Goal: Check status: Check status

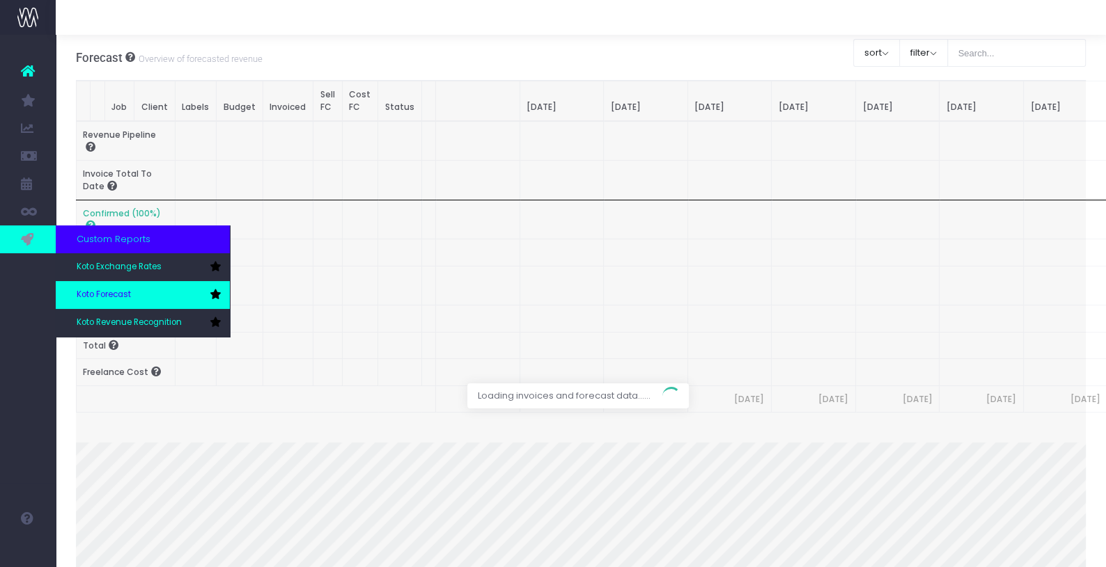
click at [152, 298] on link "Koto Forecast" at bounding box center [143, 295] width 174 height 28
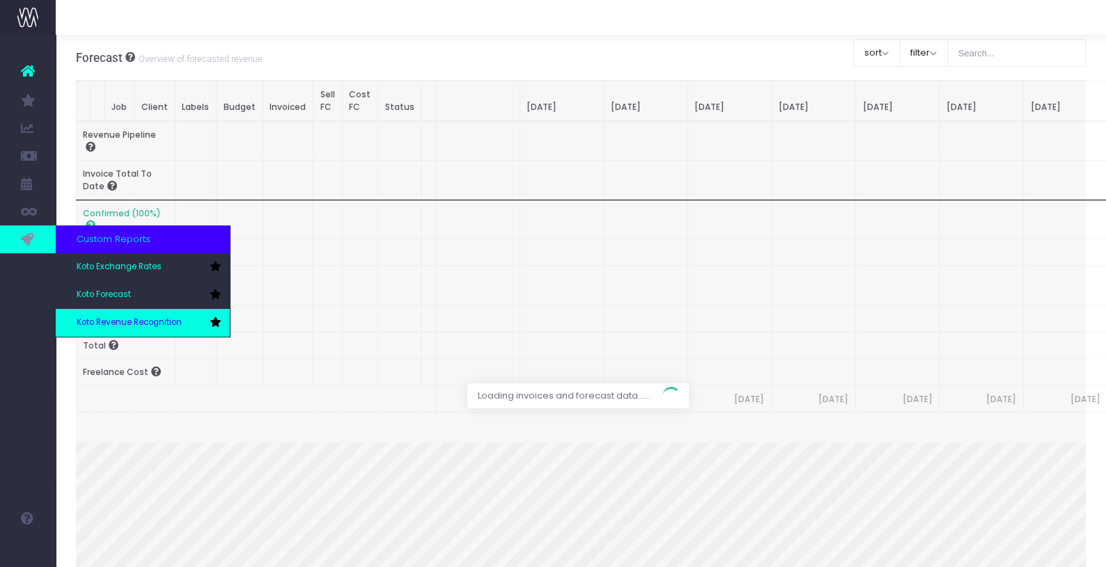
click at [136, 315] on link "Koto Revenue Recognition" at bounding box center [143, 323] width 174 height 28
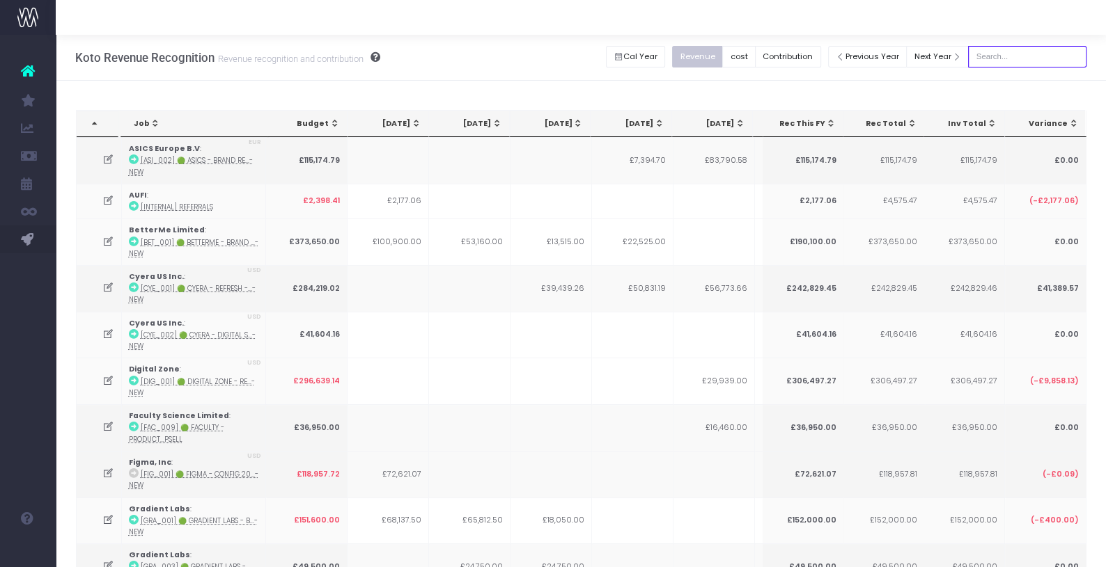
click at [1025, 60] on input "text" at bounding box center [1027, 57] width 118 height 22
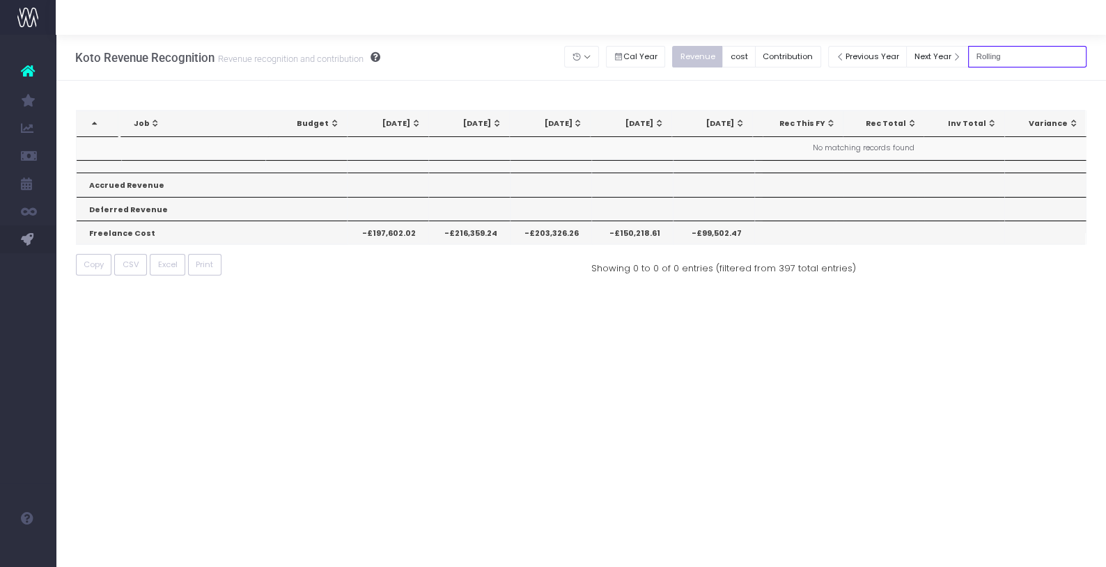
type input "Rolling T"
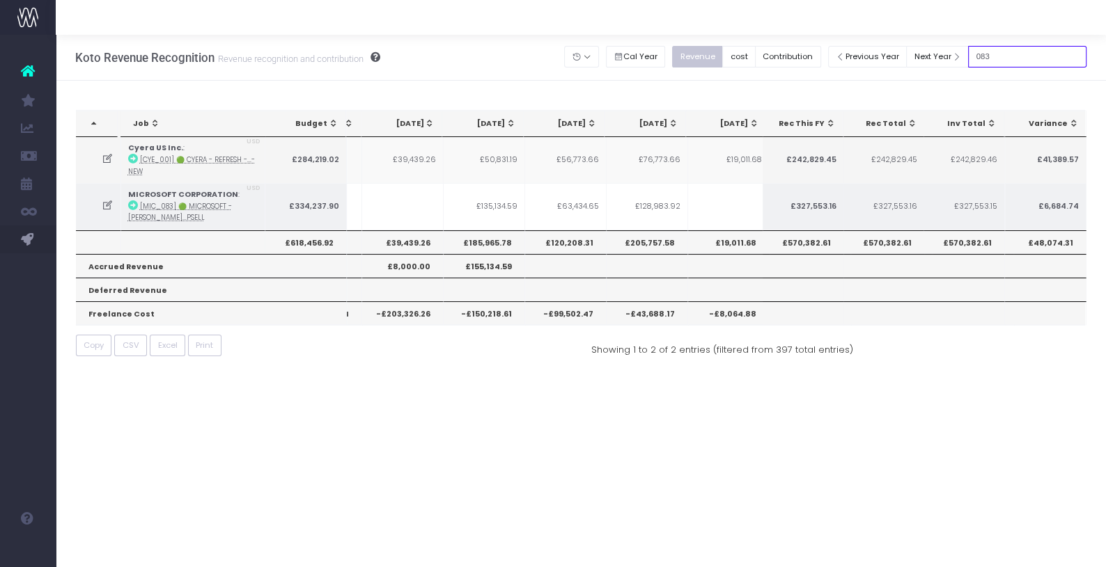
scroll to position [0, 164]
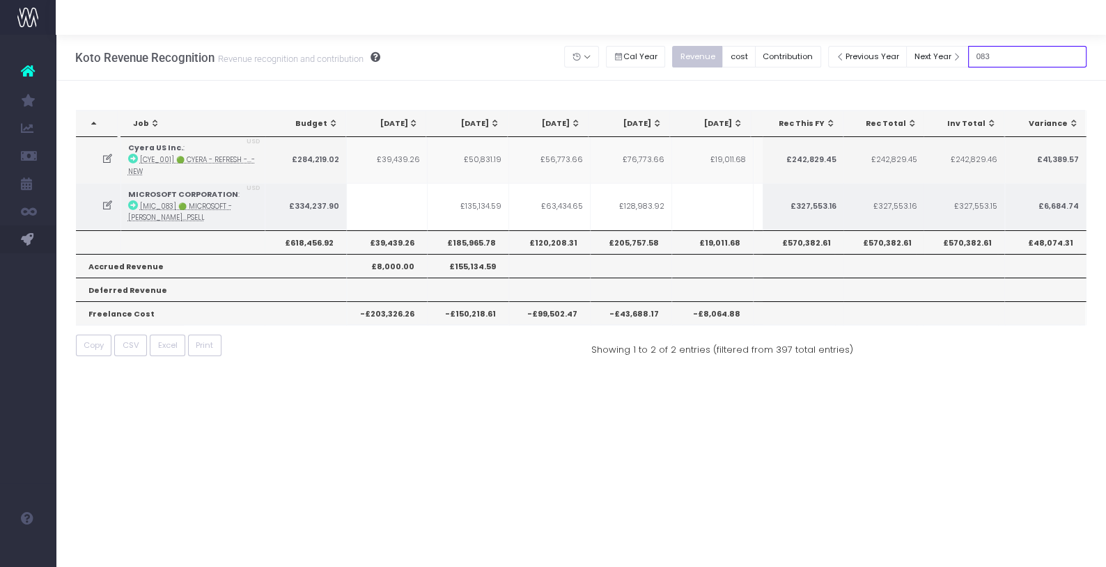
type input "083"
click at [475, 206] on td "£135,134.59" at bounding box center [467, 206] width 81 height 47
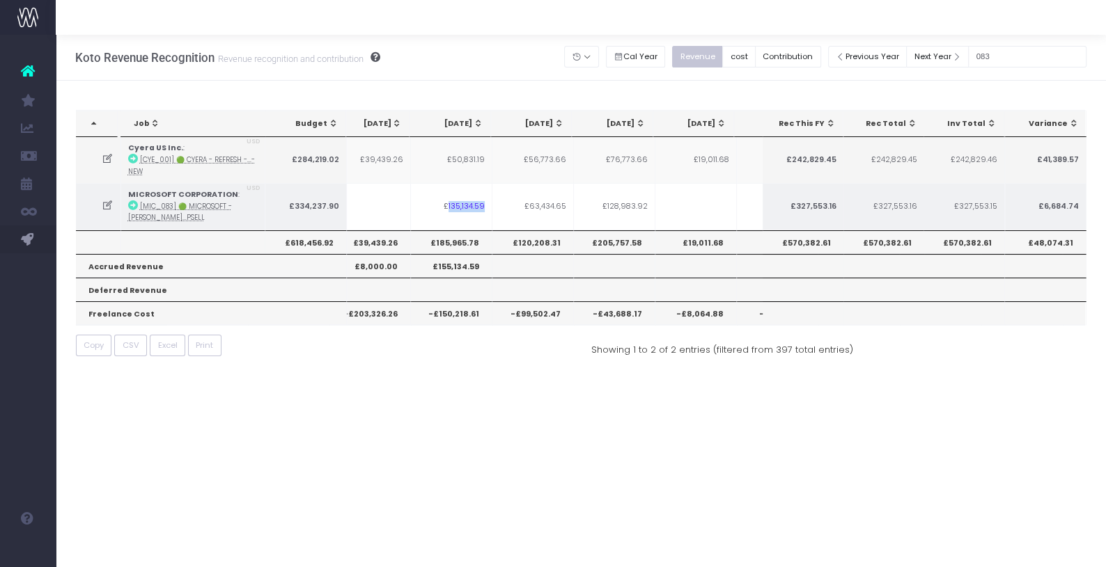
scroll to position [0, 184]
click at [460, 201] on td "£135,134.59" at bounding box center [448, 206] width 81 height 47
click at [535, 202] on td "£63,434.65" at bounding box center [529, 206] width 81 height 47
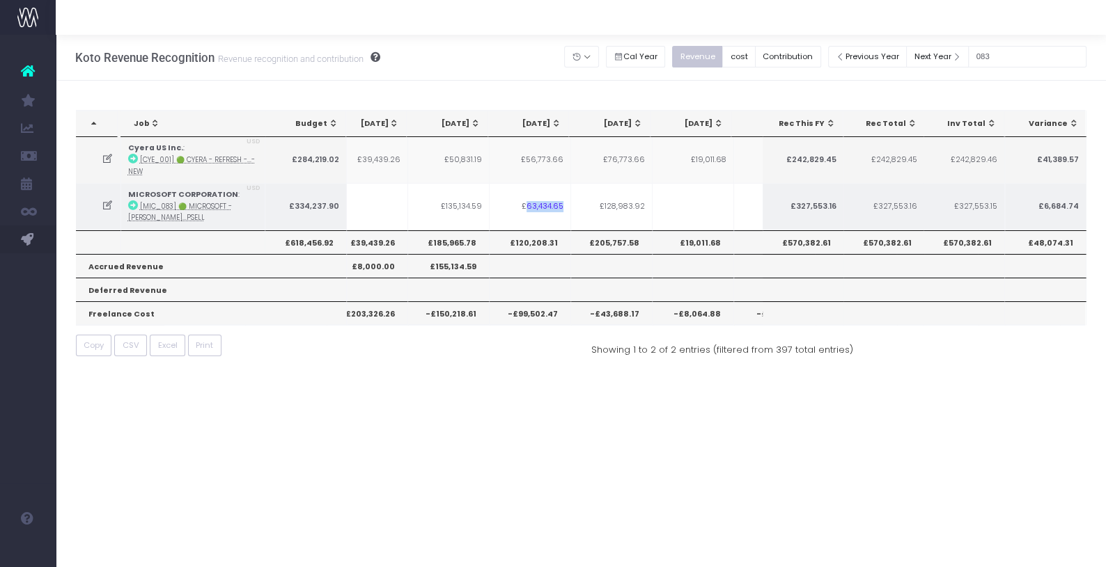
click at [535, 202] on td "£63,434.65" at bounding box center [529, 206] width 81 height 47
click at [534, 211] on td "£63,434.65" at bounding box center [529, 206] width 81 height 47
drag, startPoint x: 439, startPoint y: 205, endPoint x: 465, endPoint y: 205, distance: 25.8
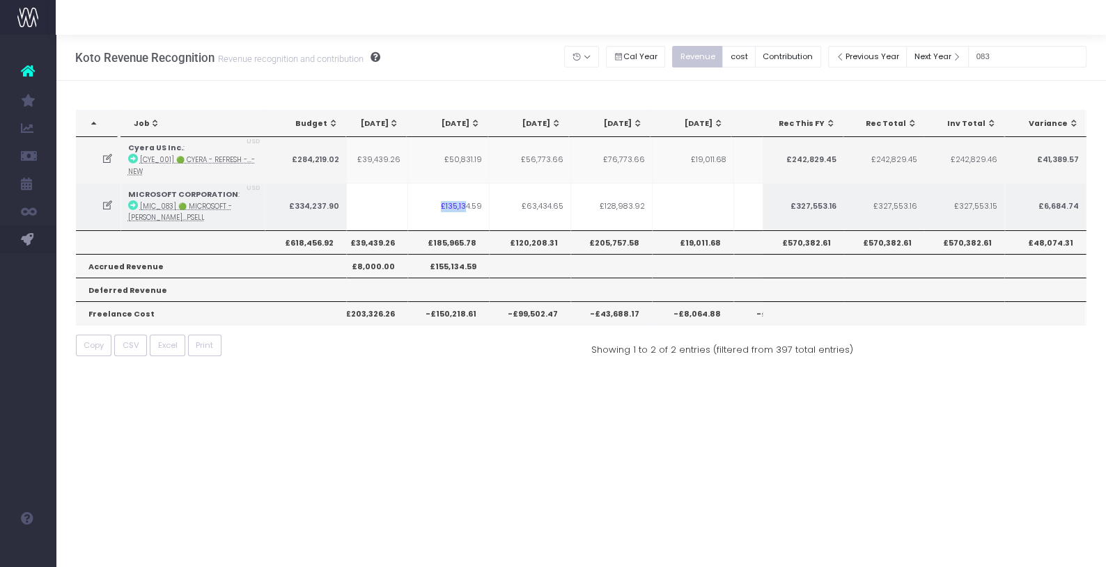
click at [465, 205] on td "£135,134.59" at bounding box center [448, 206] width 81 height 47
click at [530, 204] on td "£63,434.65" at bounding box center [529, 206] width 81 height 47
click at [446, 206] on td "£135,134.59" at bounding box center [448, 206] width 81 height 47
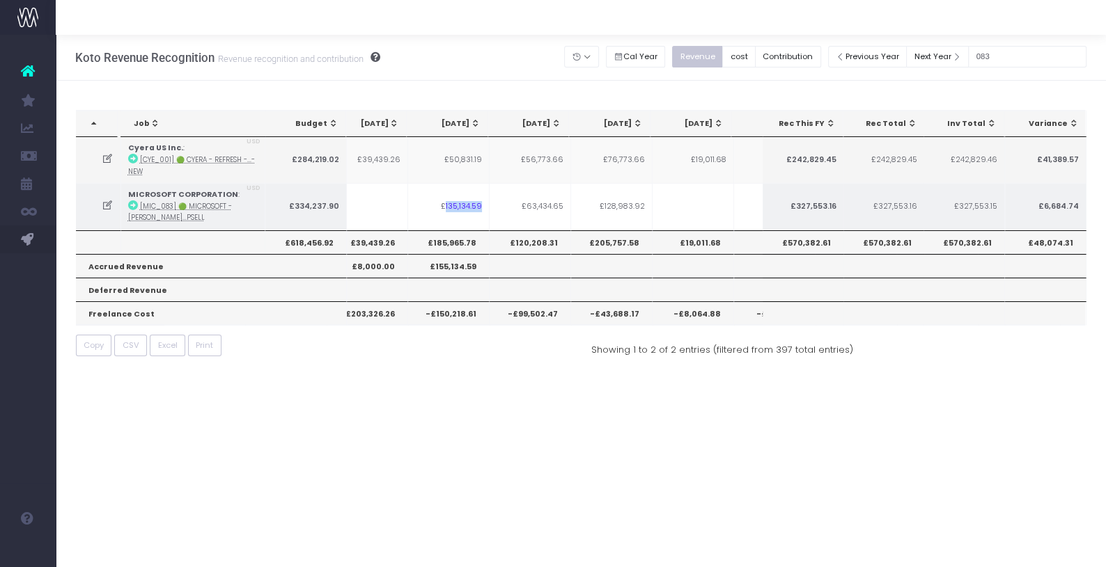
click at [462, 200] on td "£135,134.59" at bounding box center [448, 206] width 81 height 47
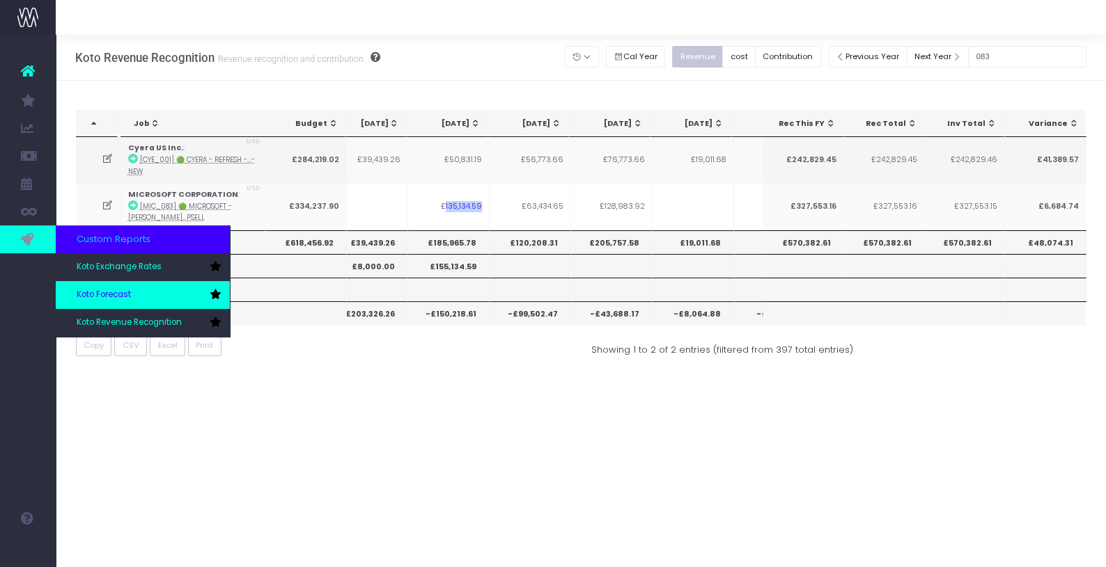
click at [115, 288] on link "Koto Forecast" at bounding box center [143, 295] width 174 height 28
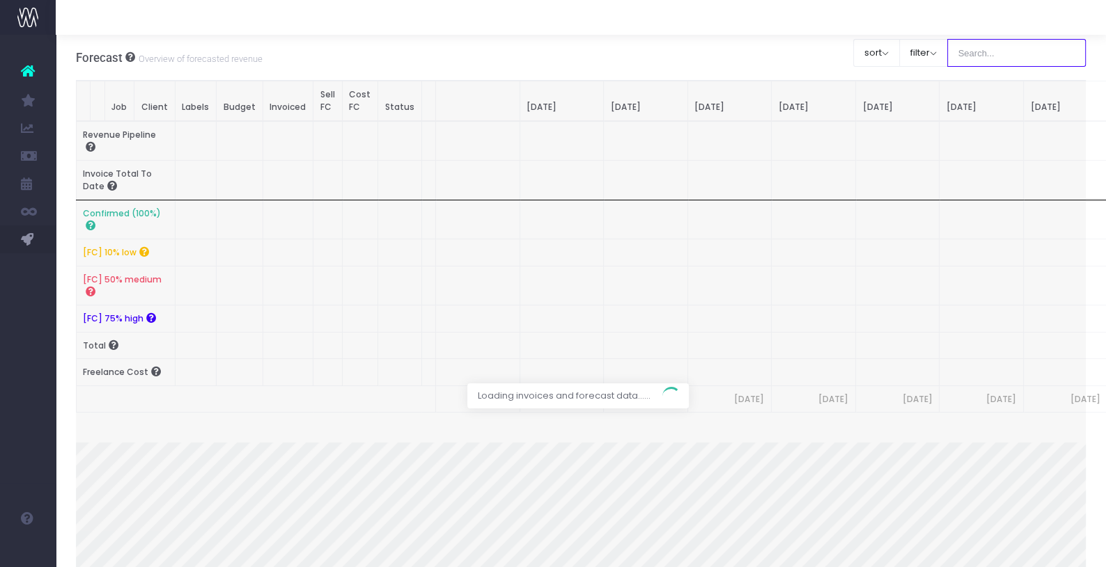
click at [998, 56] on input "text" at bounding box center [1016, 53] width 139 height 28
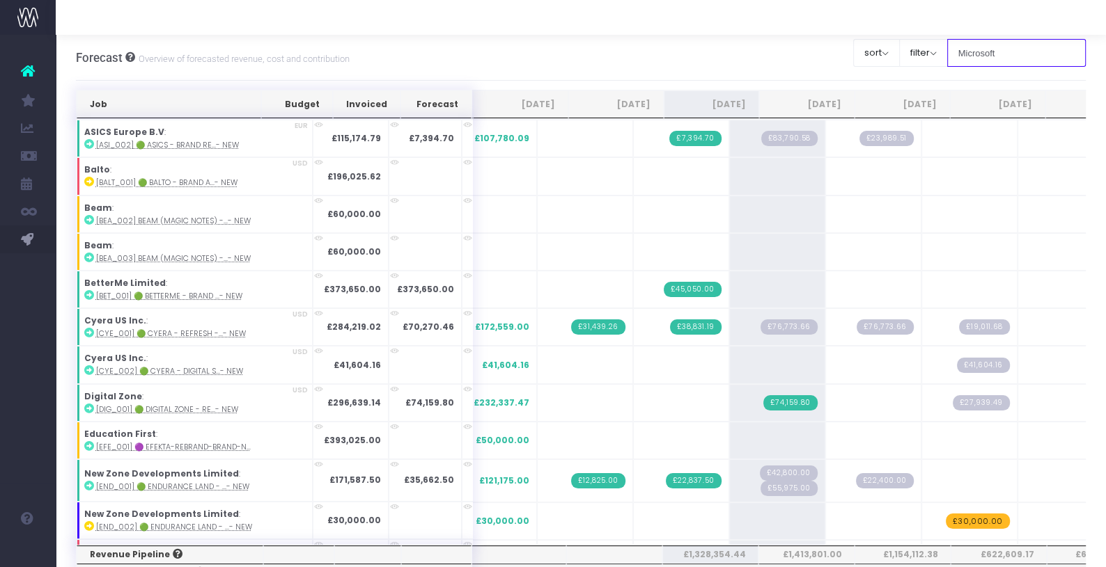
drag, startPoint x: 1037, startPoint y: 54, endPoint x: 984, endPoint y: 49, distance: 53.1
click at [984, 49] on input "Microsoft" at bounding box center [1016, 53] width 139 height 28
type input "083"
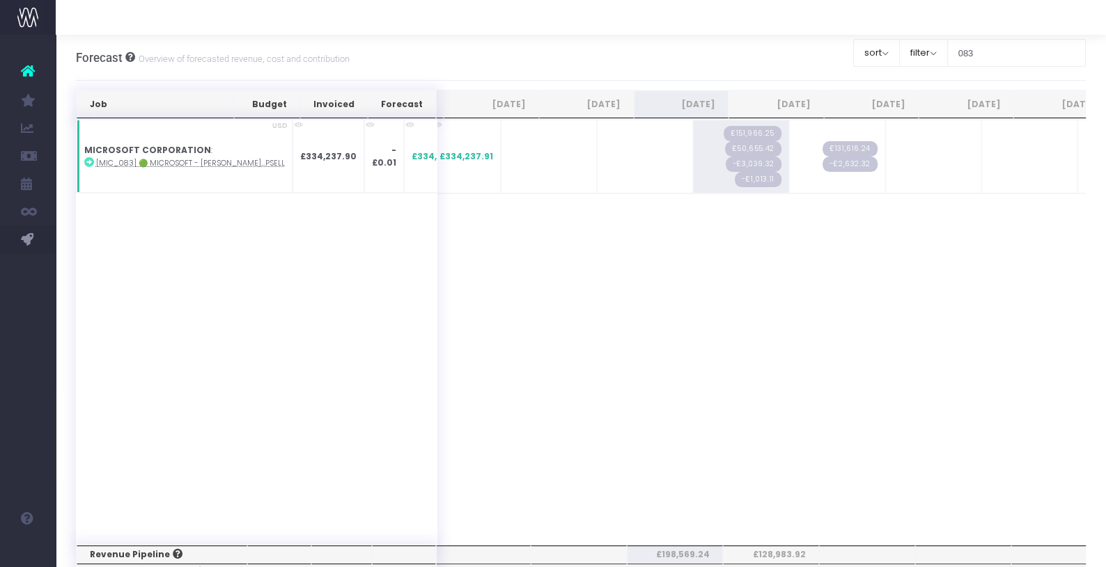
click at [801, 440] on div "Job Budget Invoiced Forecast [DATE] [DATE] [DATE] Sep [DATE] Nov [DATE] Jan [DA…" at bounding box center [581, 331] width 1010 height 425
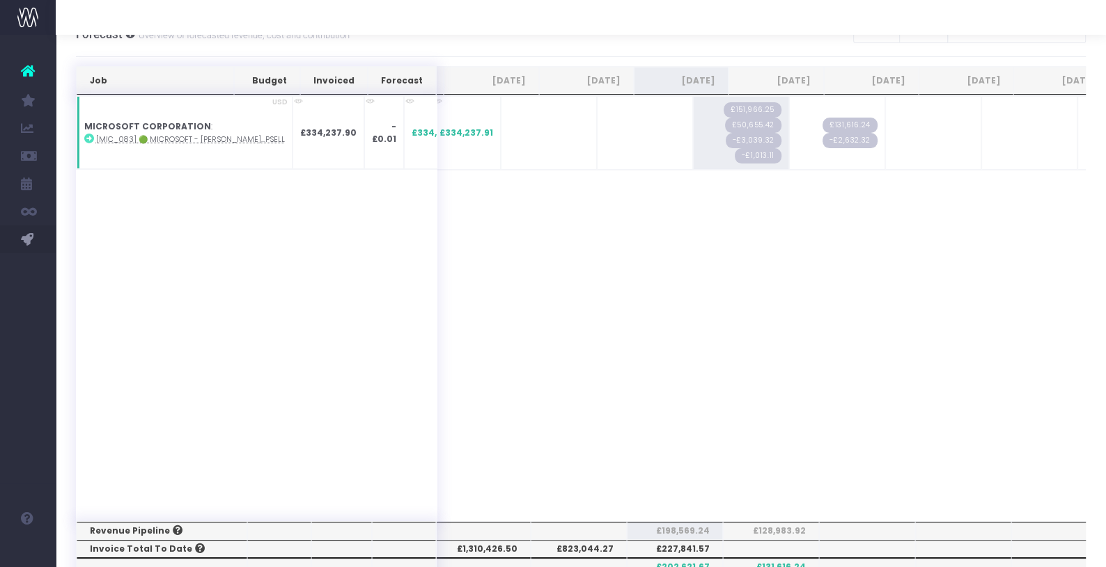
scroll to position [26, 0]
